Goal: Share content: Distribute website content to other platforms or users

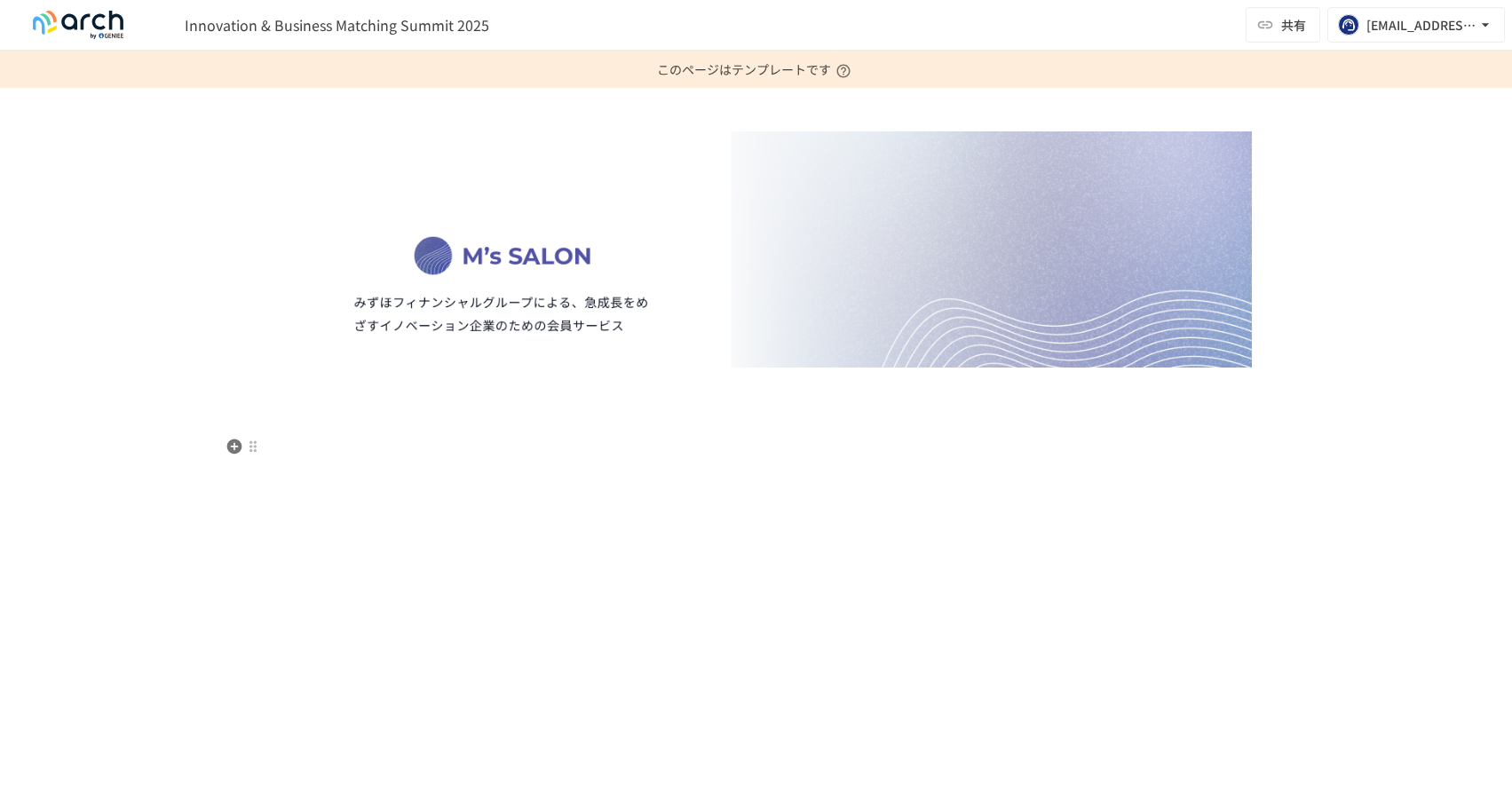
click at [415, 432] on div at bounding box center [756, 310] width 1083 height 359
click at [408, 392] on p at bounding box center [756, 387] width 990 height 23
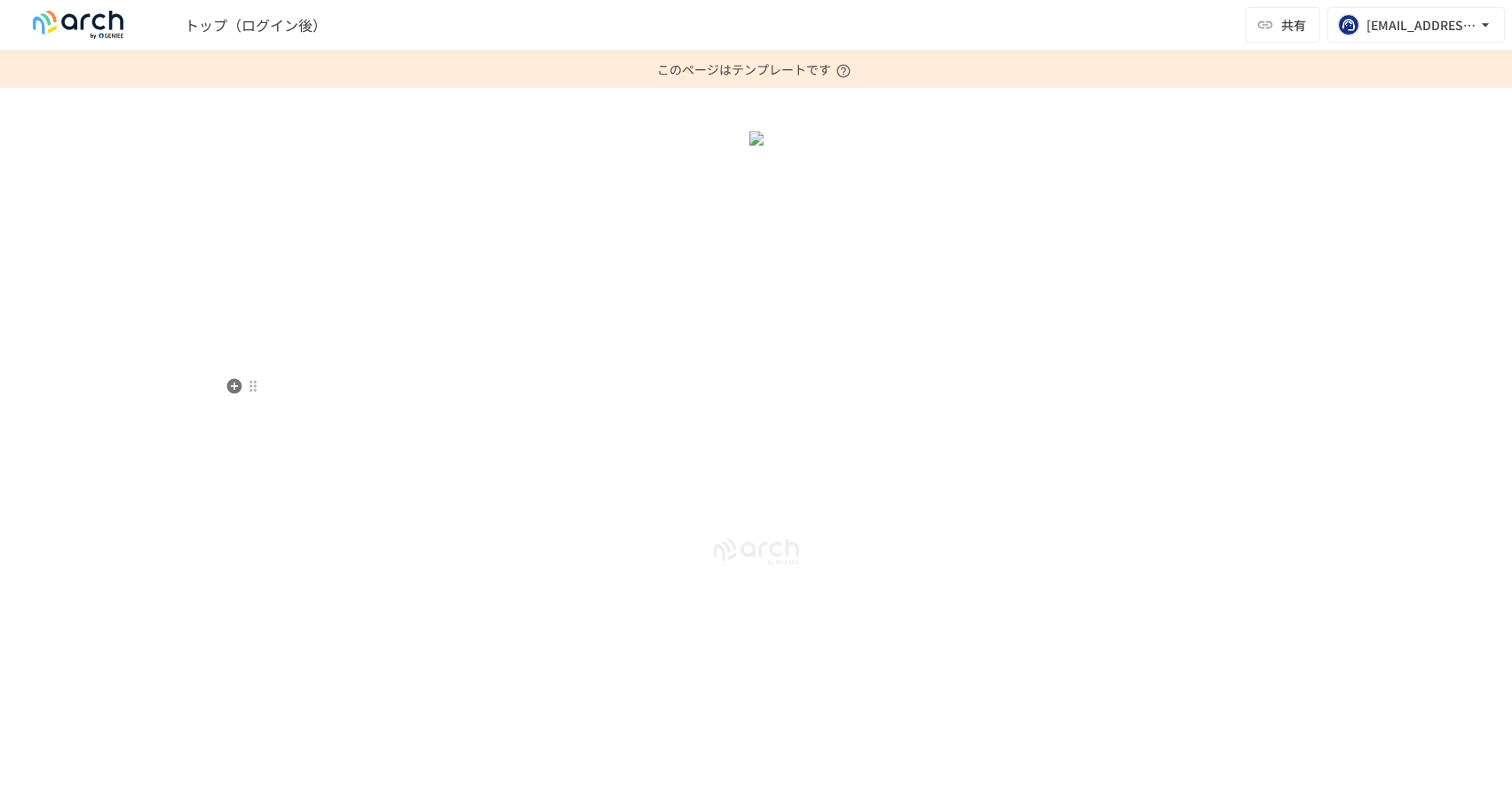
click at [497, 177] on p at bounding box center [756, 165] width 990 height 23
click at [235, 385] on icon "button" at bounding box center [234, 386] width 18 height 18
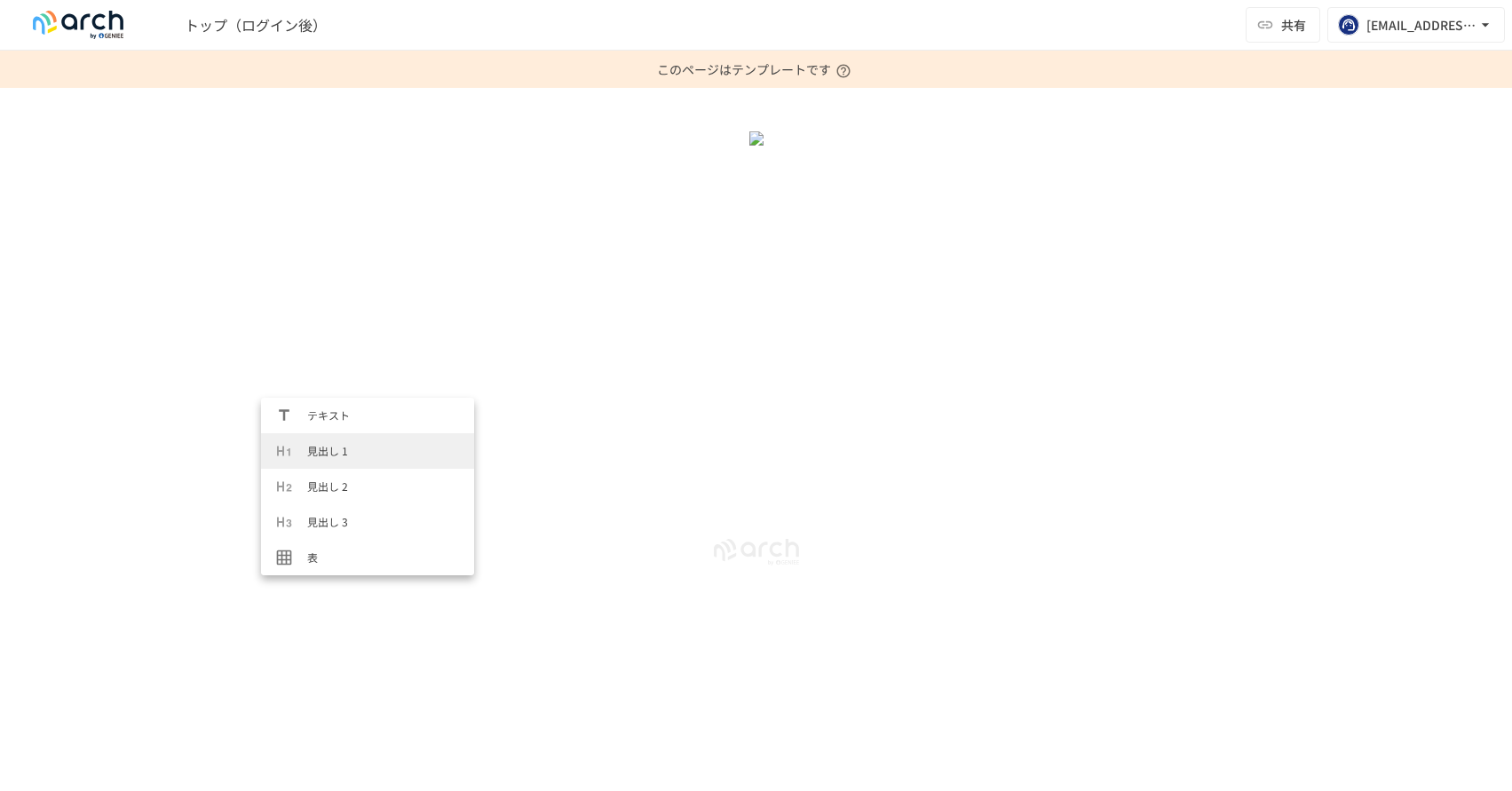
click at [319, 450] on span "見出し 1" at bounding box center [384, 450] width 153 height 17
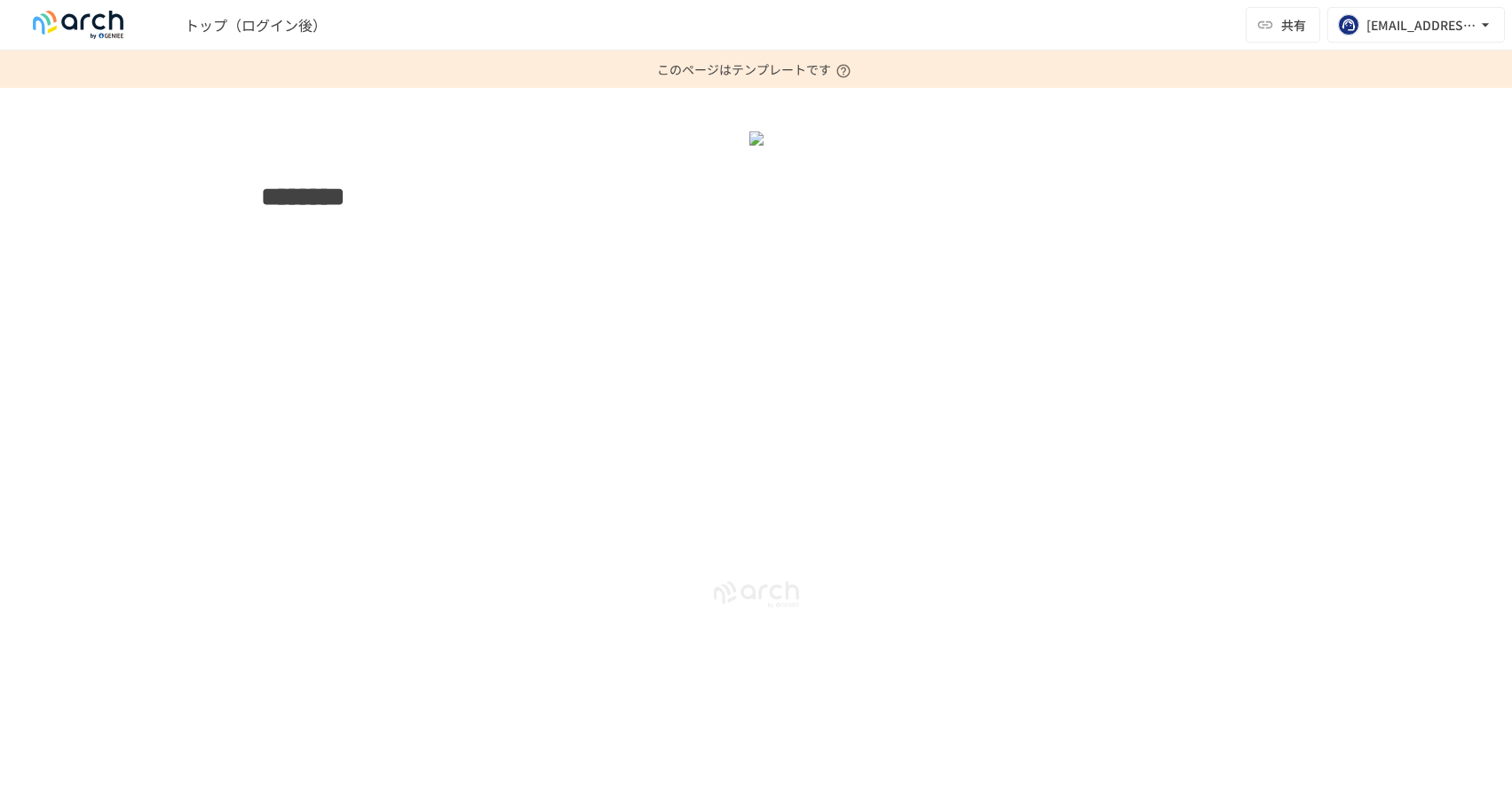
scroll to position [41, 0]
click at [609, 493] on div "********" at bounding box center [756, 311] width 1083 height 362
click at [238, 510] on icon "button" at bounding box center [233, 517] width 15 height 15
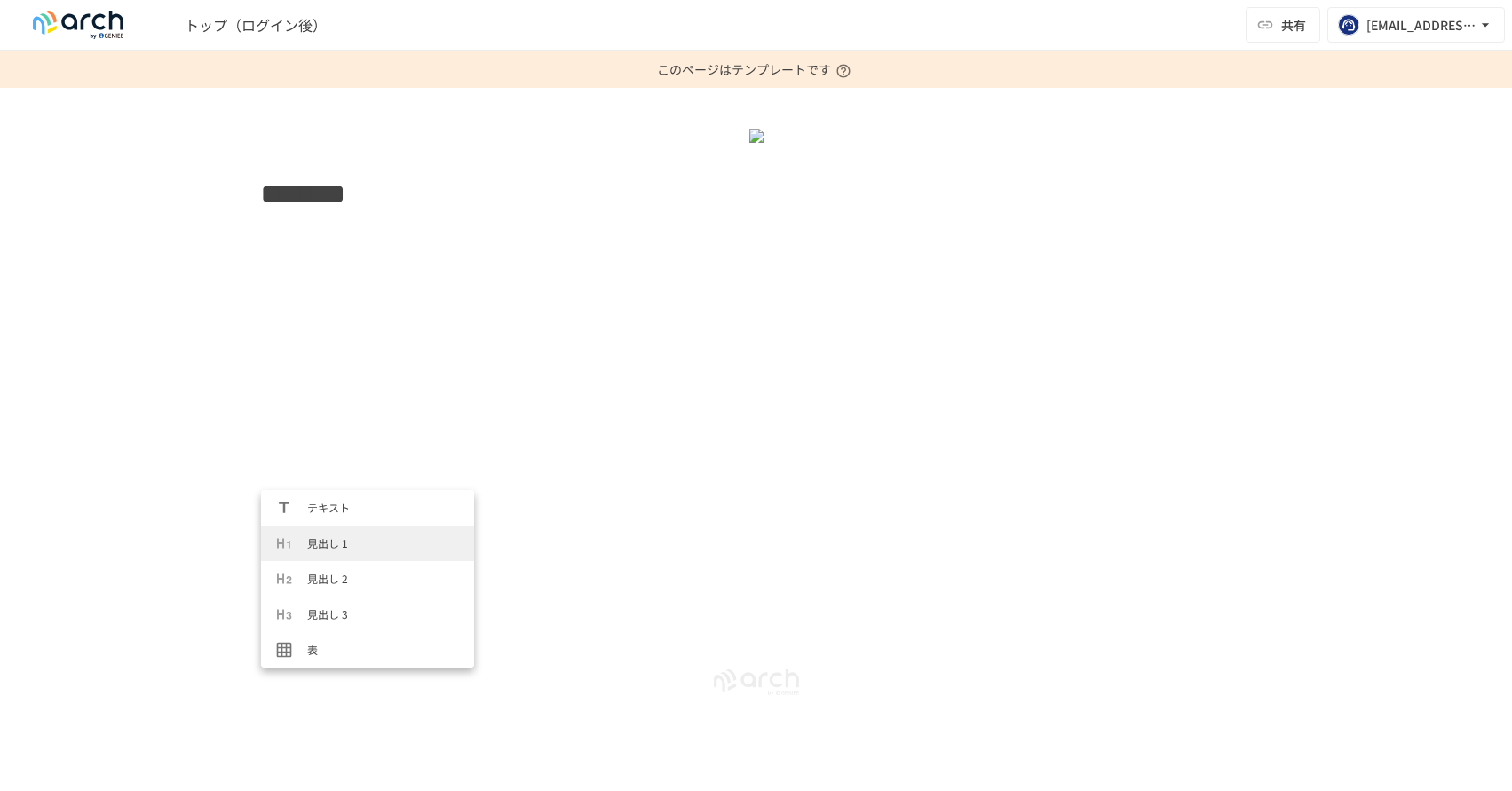
click at [333, 544] on span "見出し 1" at bounding box center [384, 543] width 153 height 17
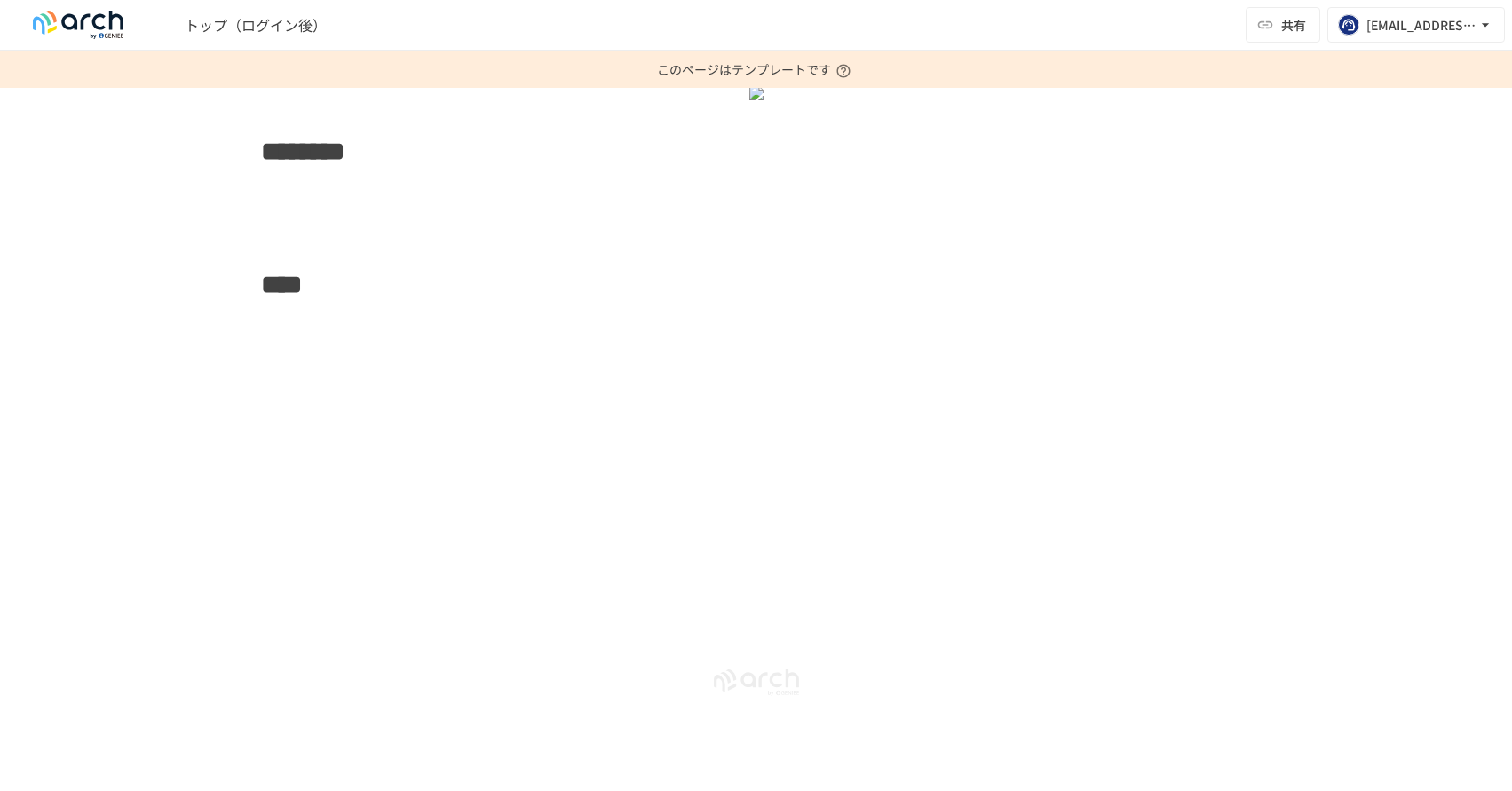
scroll to position [0, 0]
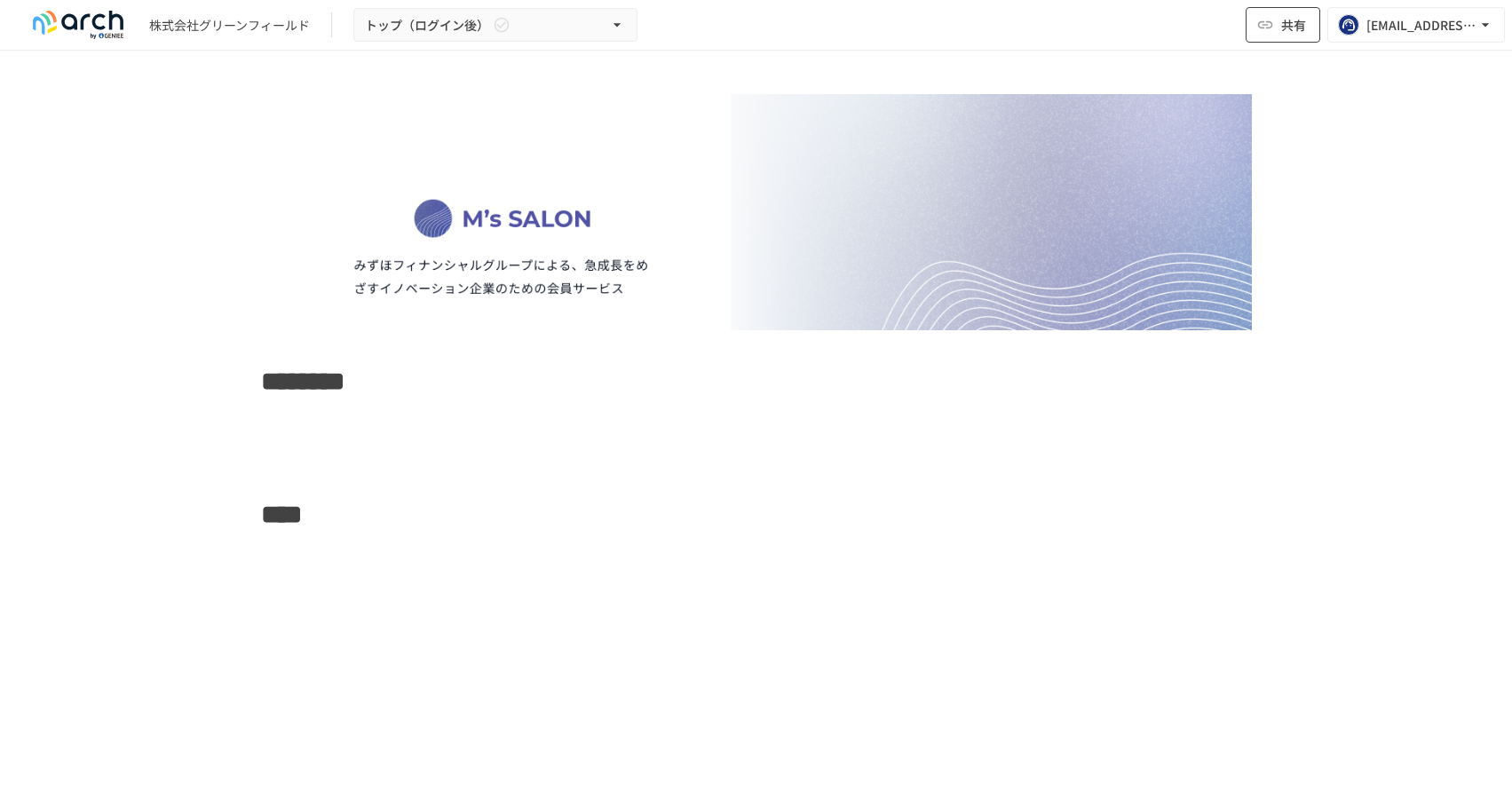
click at [1300, 29] on span "共有" at bounding box center [1294, 25] width 25 height 20
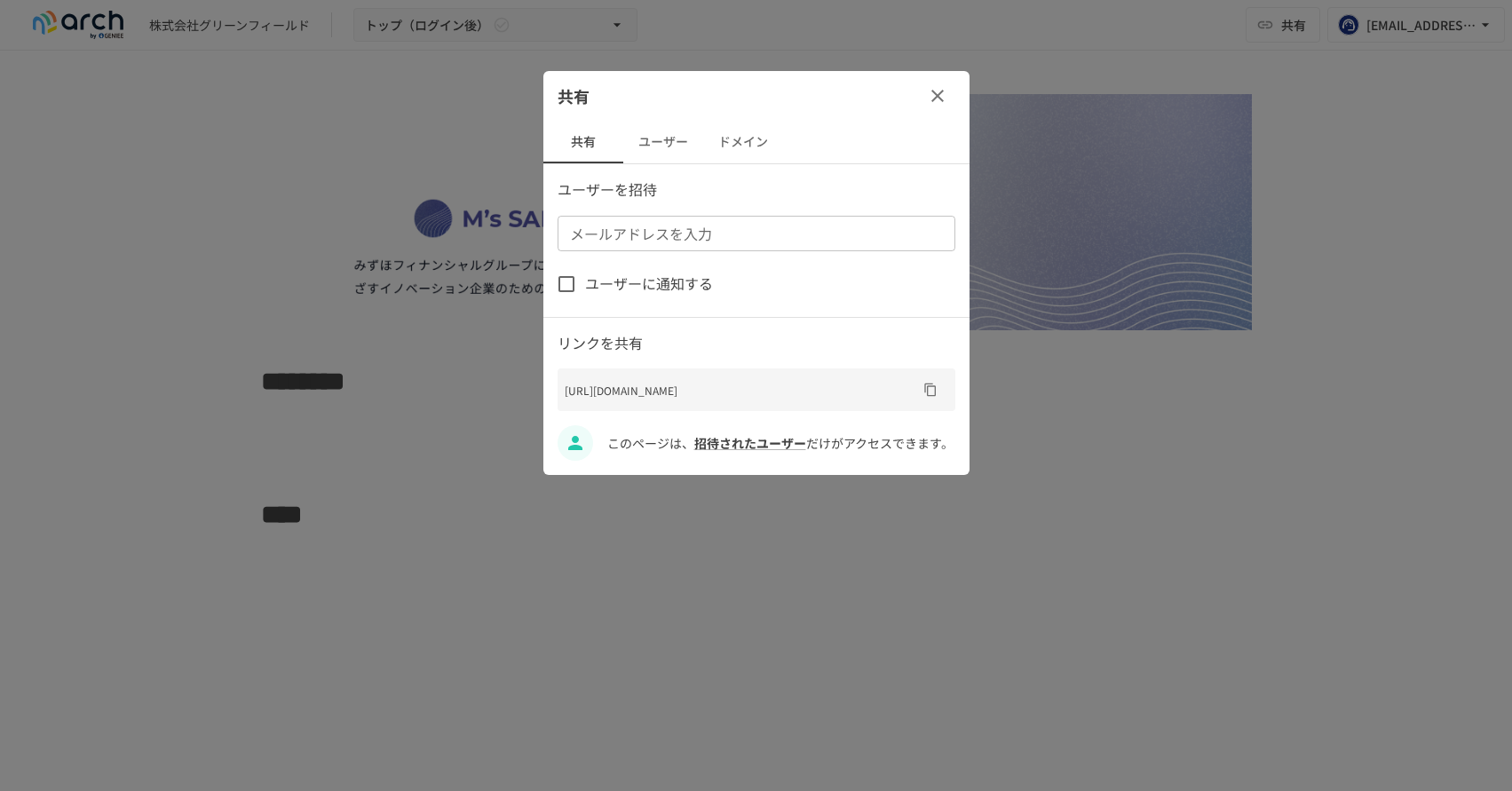
click at [665, 147] on button "ユーザー" at bounding box center [663, 142] width 80 height 43
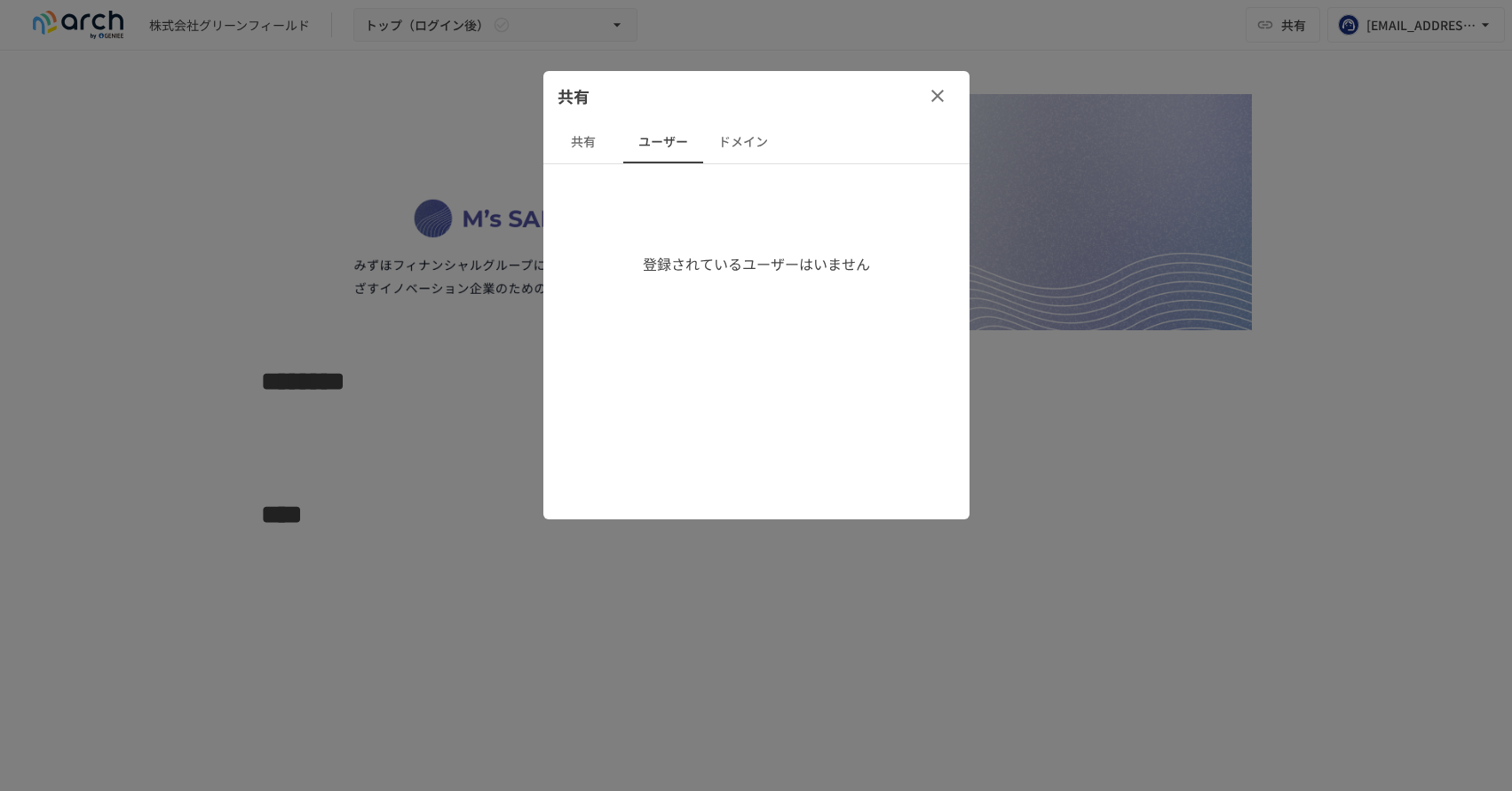
click at [590, 144] on button "共有" at bounding box center [584, 142] width 80 height 43
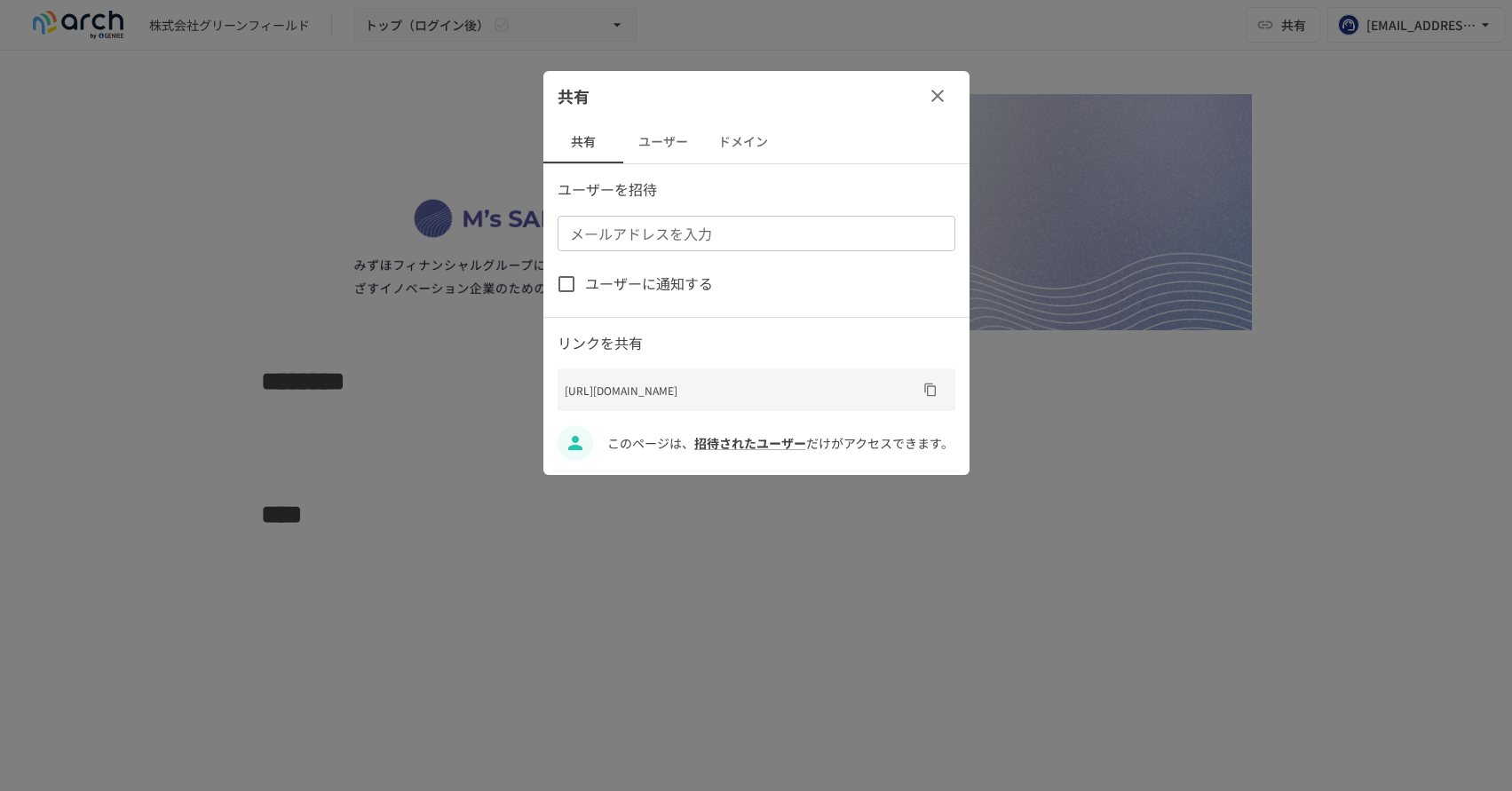
click at [610, 238] on div "メールアドレスを入力 メールアドレスを入力" at bounding box center [756, 233] width 398 height 36
type input "**********"
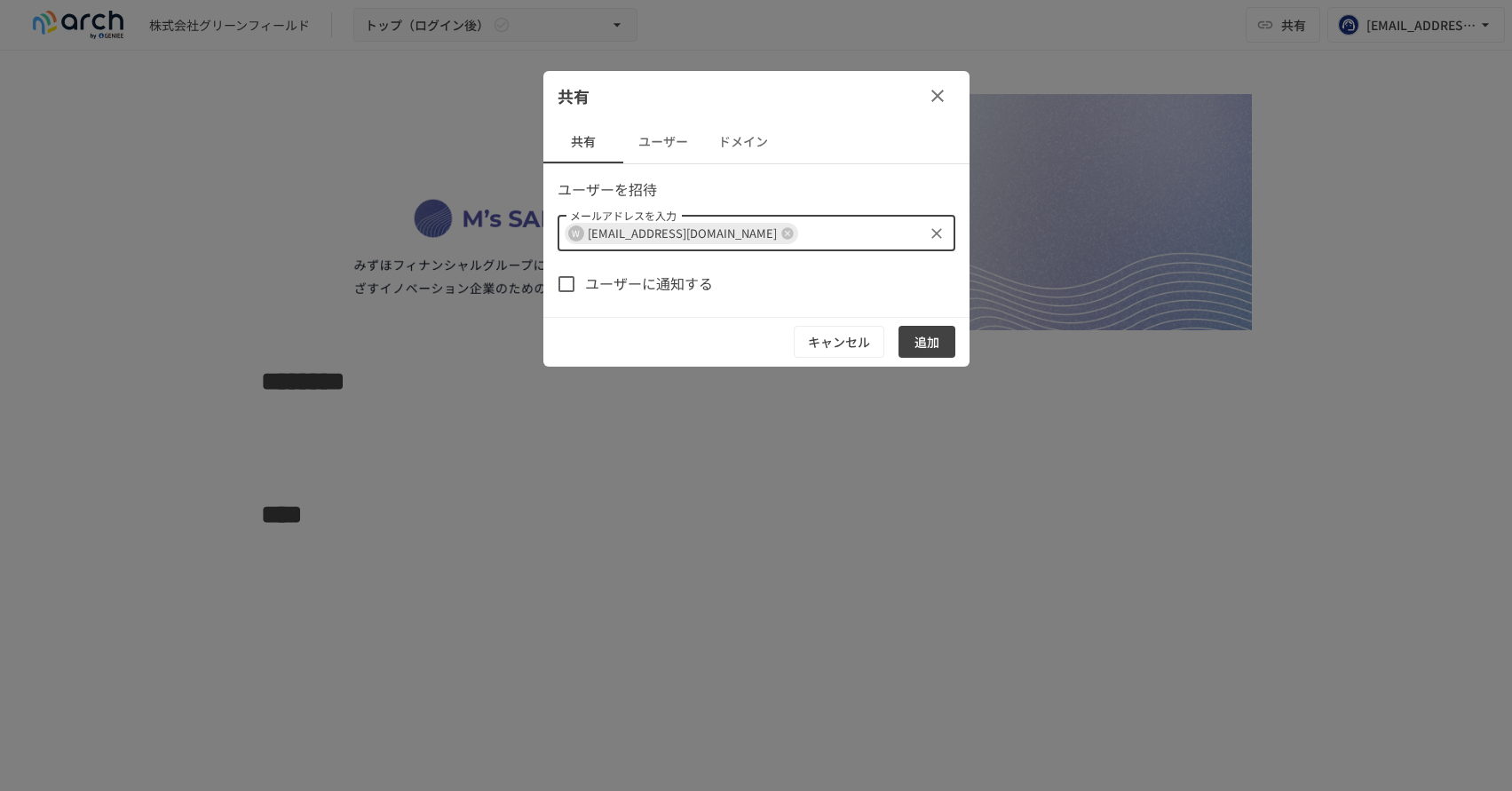
click at [926, 343] on button "追加" at bounding box center [927, 342] width 57 height 33
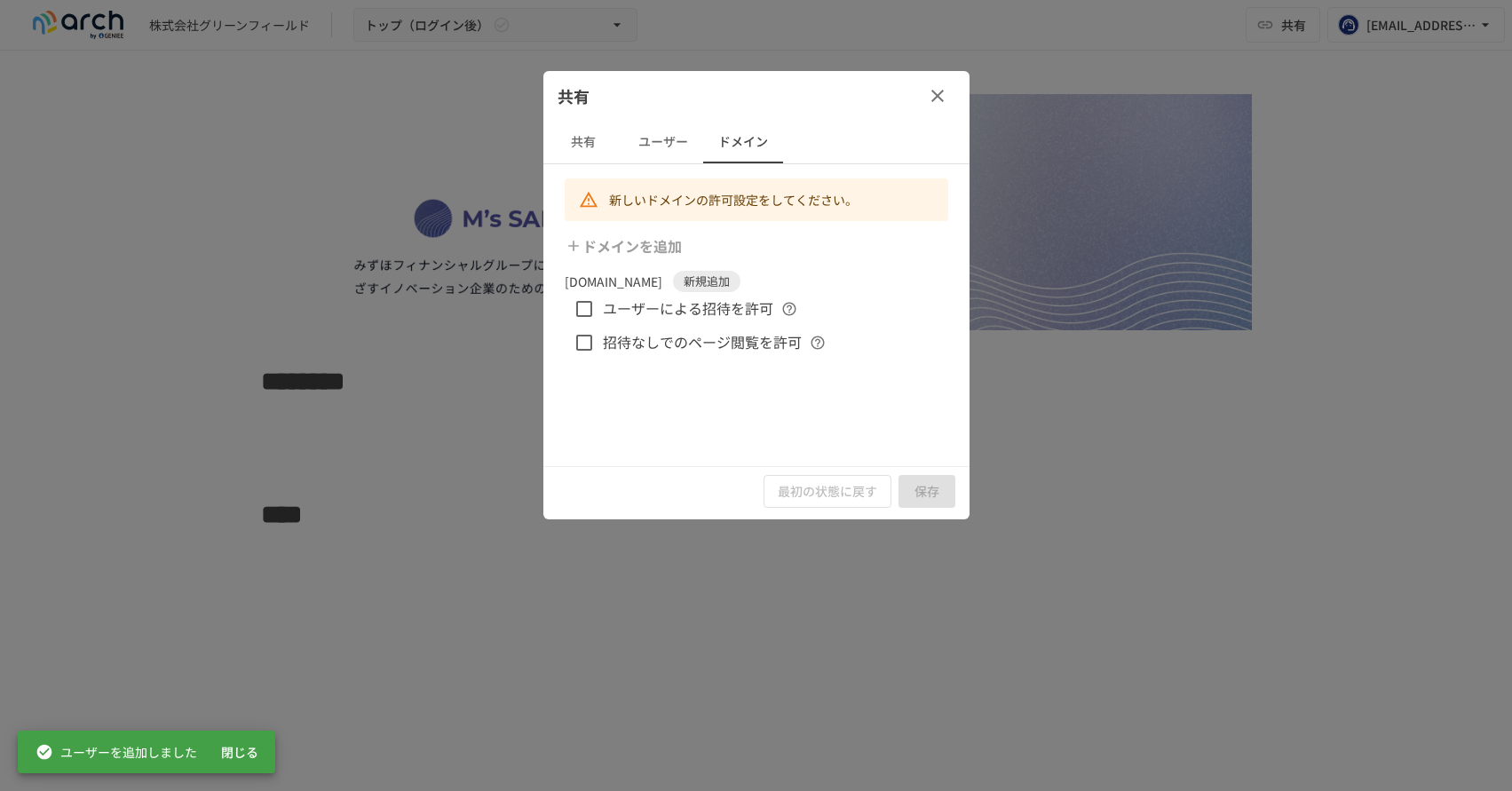
click at [667, 137] on button "ユーザー" at bounding box center [663, 142] width 80 height 43
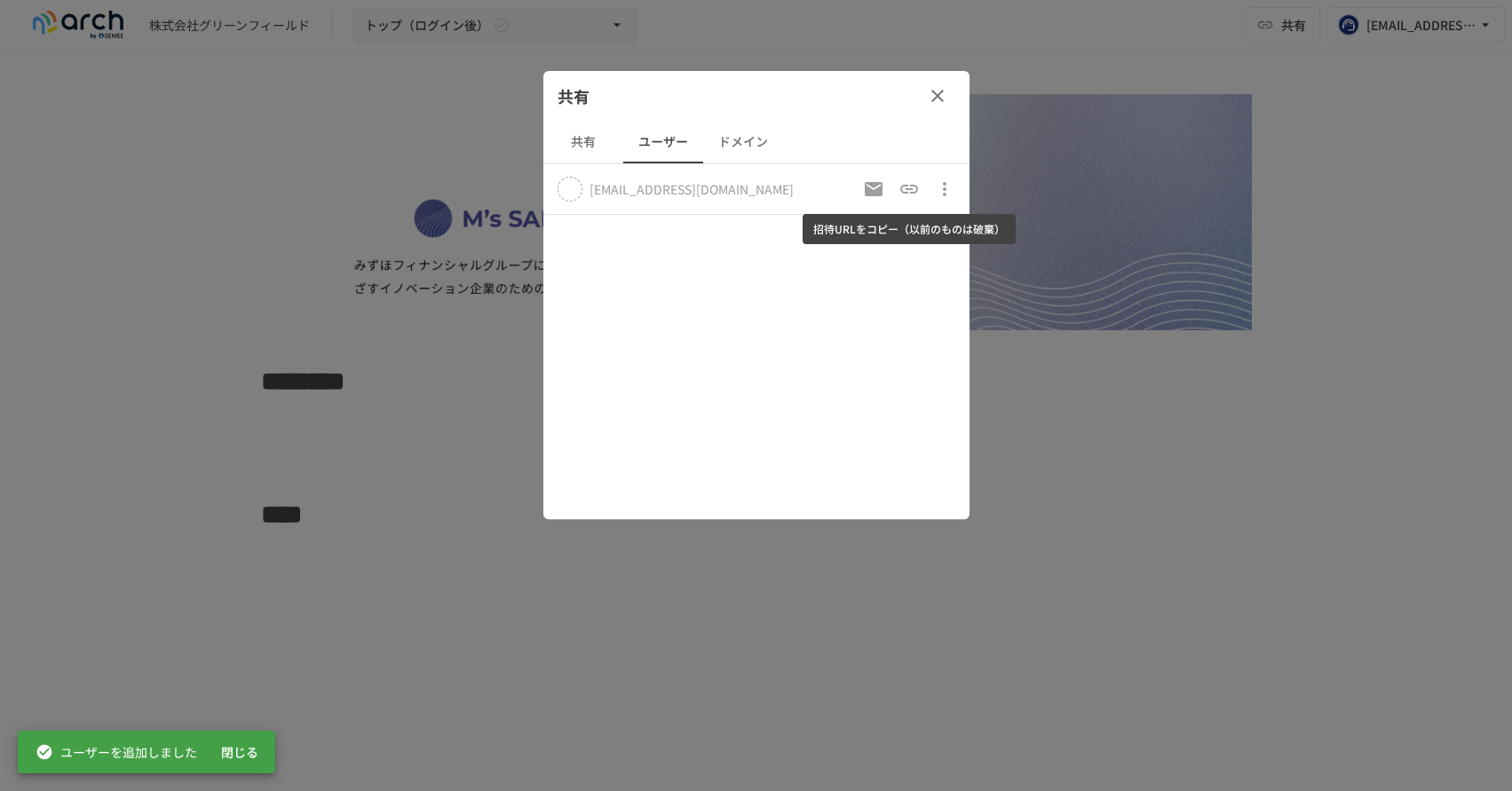
click at [918, 191] on icon "招待URLをコピー（以前のものは破棄）" at bounding box center [910, 190] width 21 height 21
